Goal: Task Accomplishment & Management: Use online tool/utility

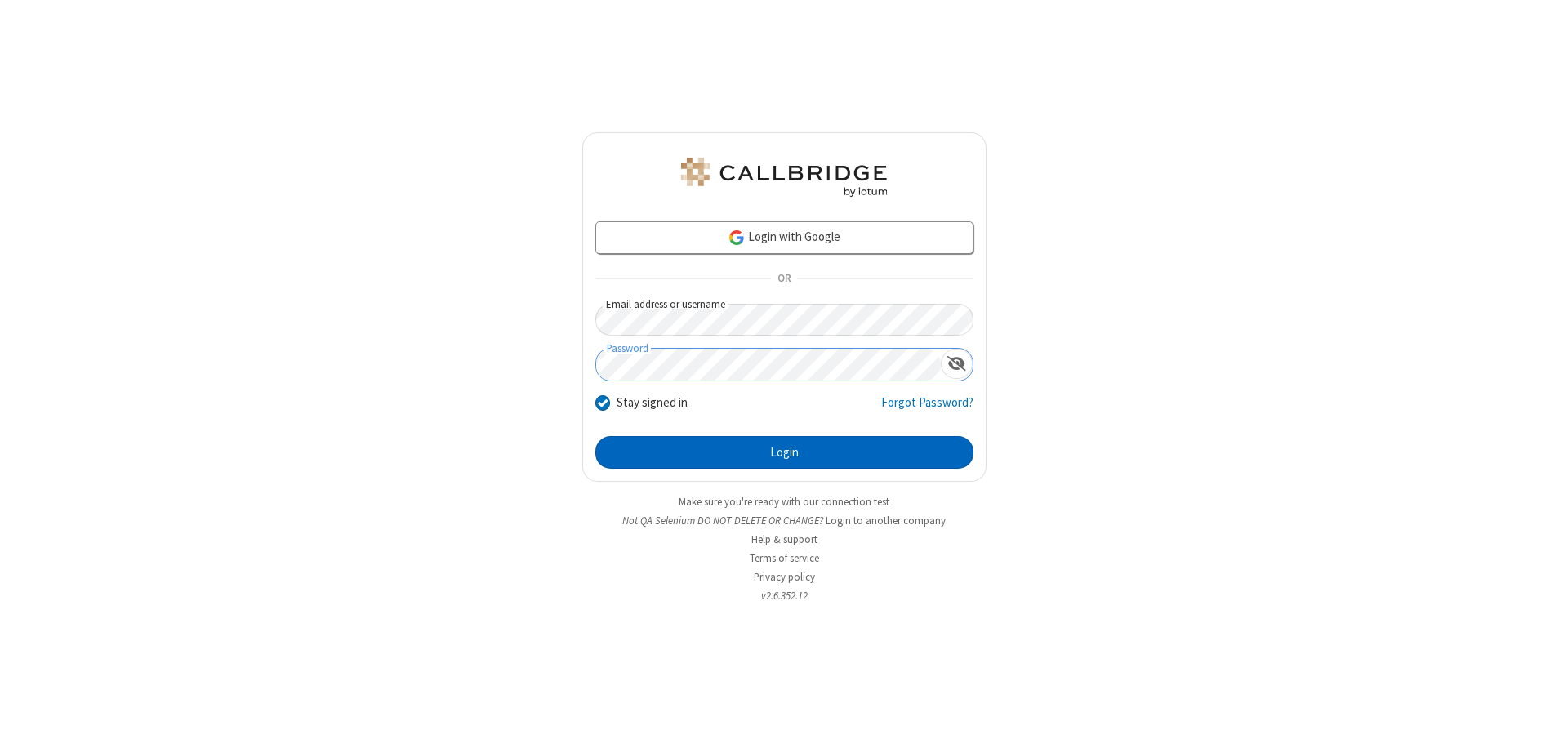
click at [784, 452] on button "Login" at bounding box center [784, 452] width 378 height 33
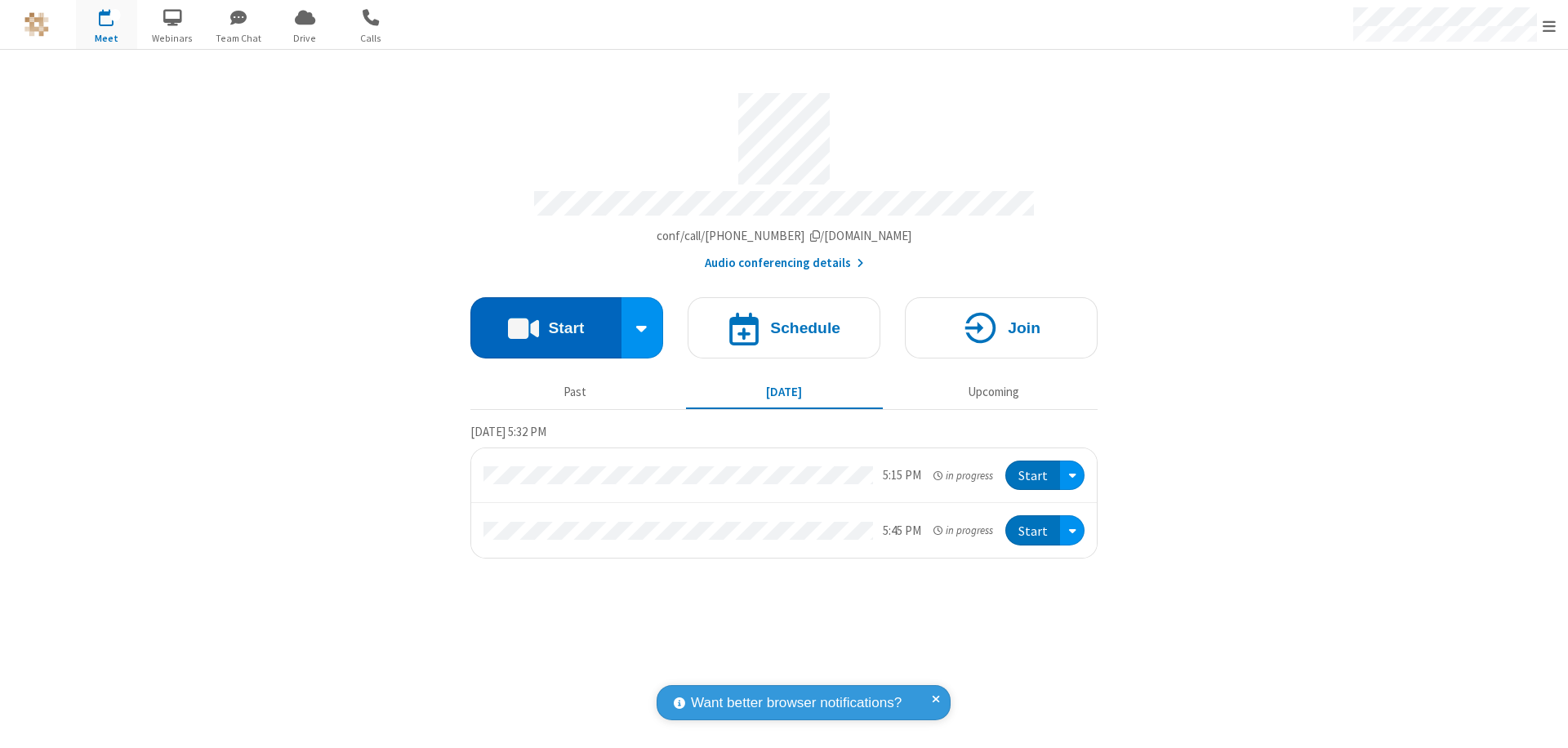
click at [545, 320] on button "Start" at bounding box center [546, 328] width 151 height 61
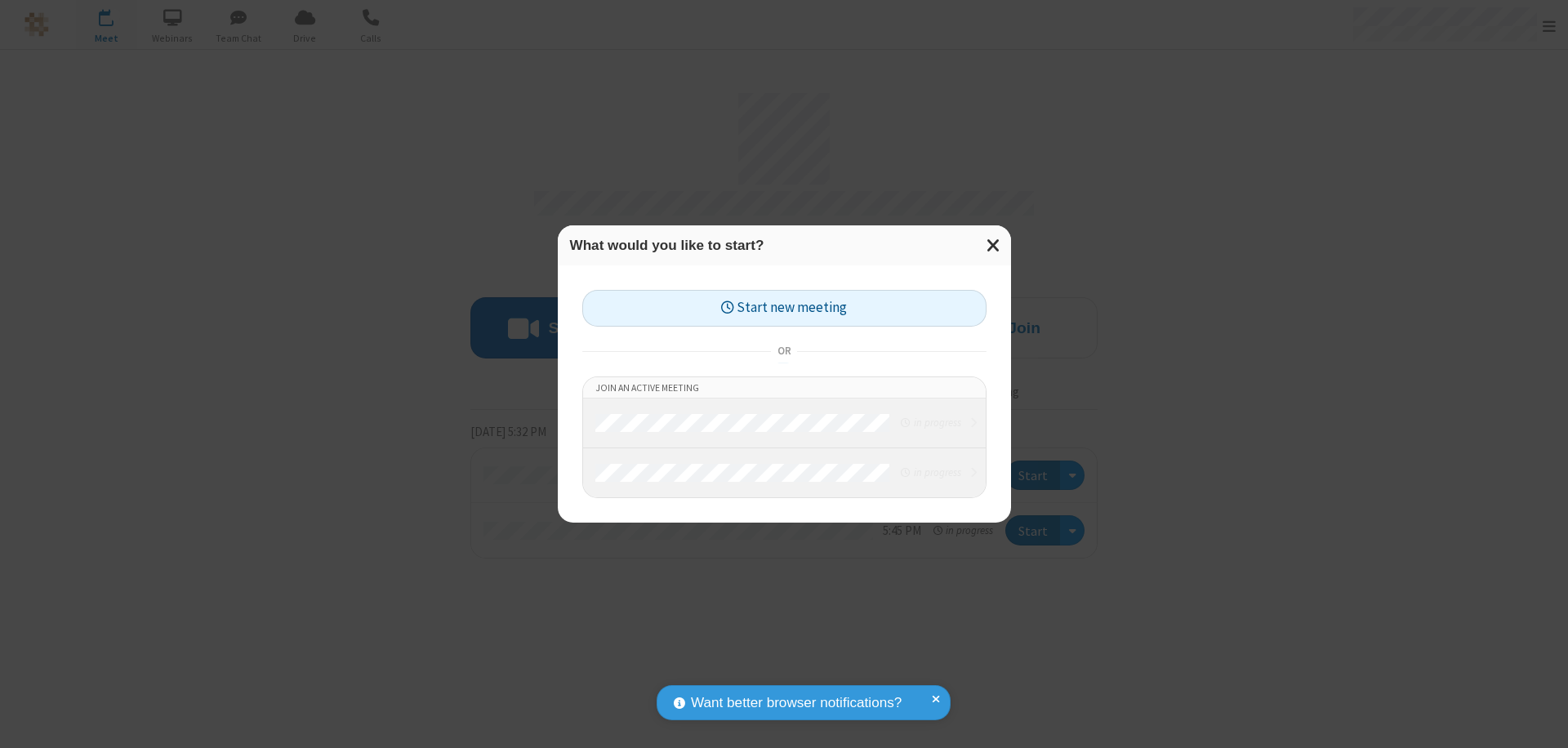
click at [784, 308] on button "Start new meeting" at bounding box center [784, 309] width 405 height 37
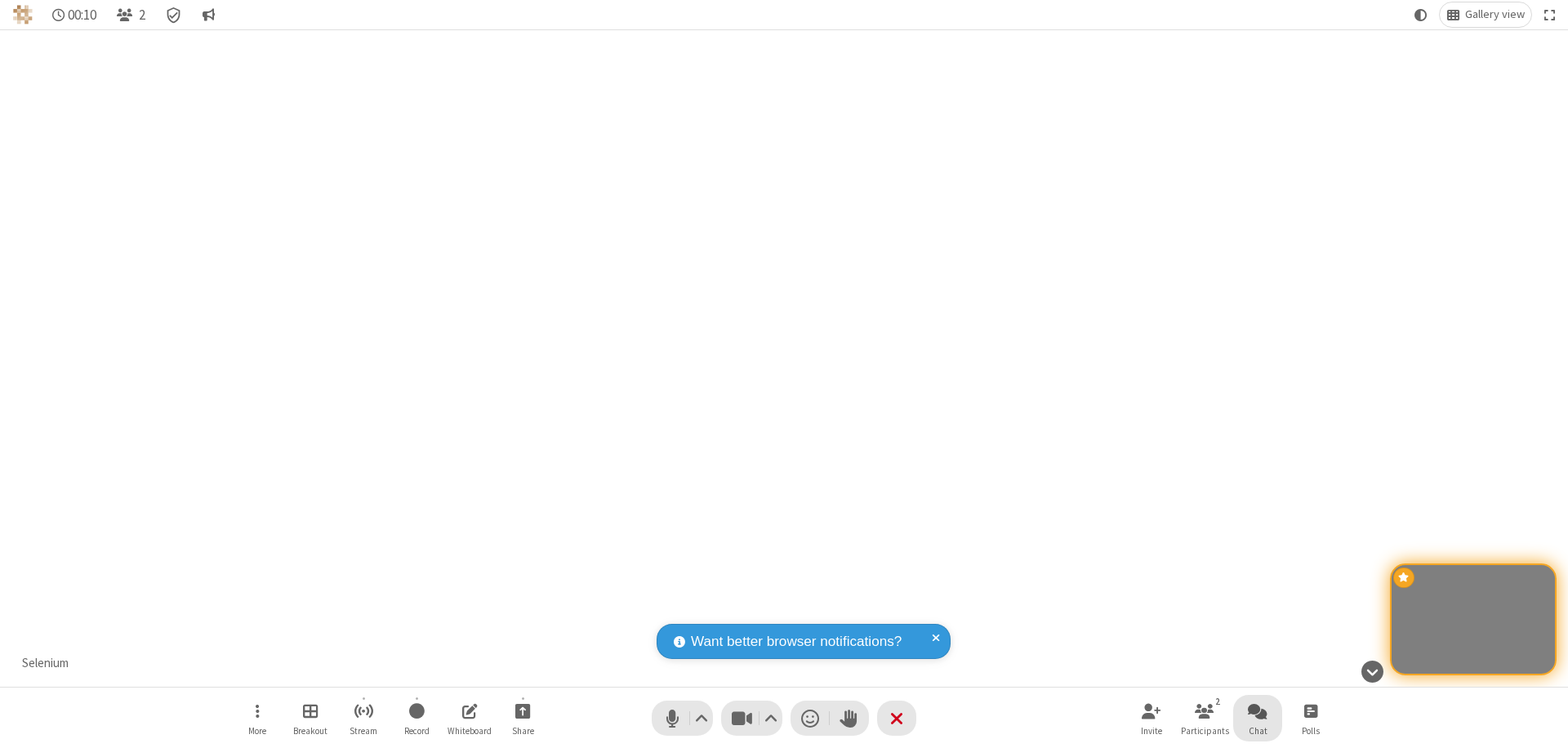
click at [1257, 711] on span "Open chat" at bounding box center [1257, 711] width 20 height 20
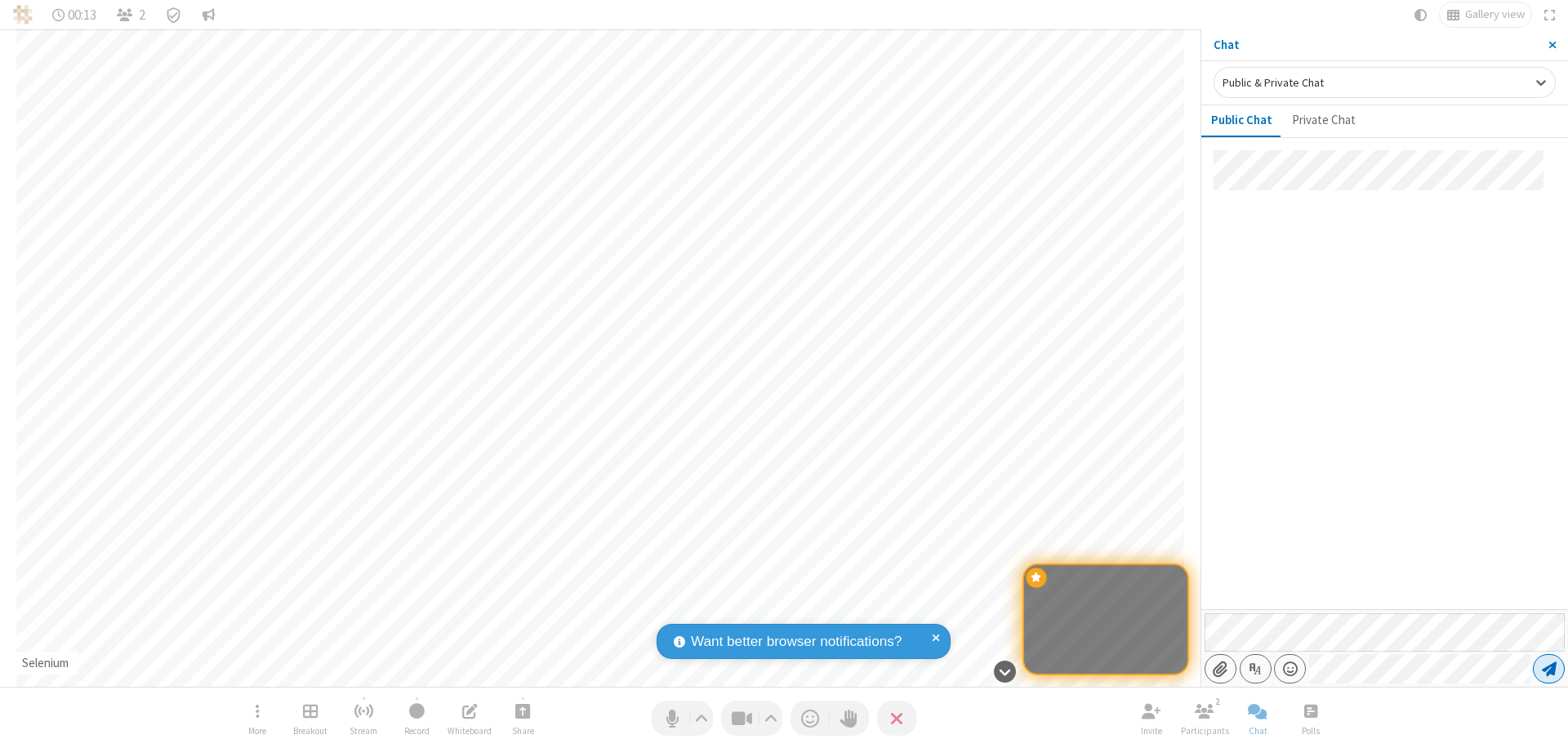
click at [1548, 669] on span "Send message" at bounding box center [1549, 669] width 15 height 17
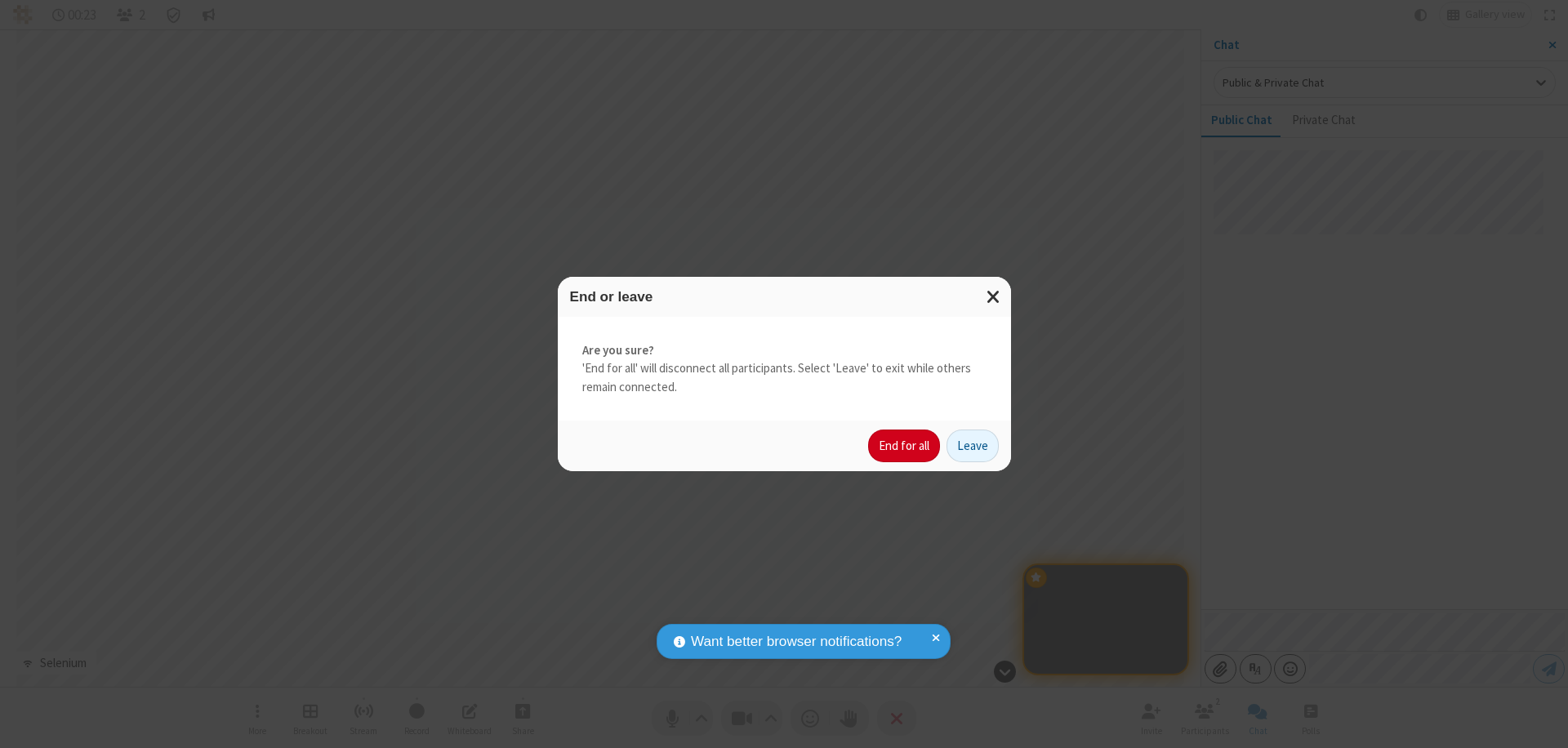
click at [905, 446] on button "End for all" at bounding box center [903, 446] width 72 height 33
